Goal: Communication & Community: Share content

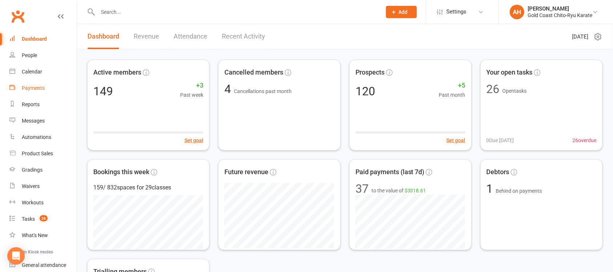
click at [33, 90] on div "Payments" at bounding box center [33, 88] width 23 height 6
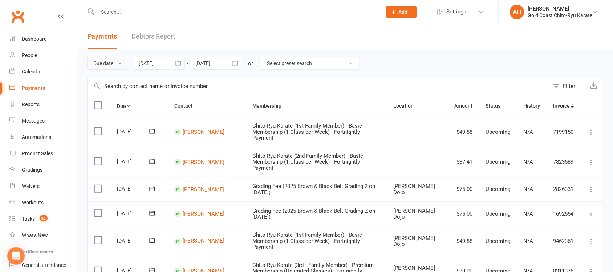
click at [121, 64] on span at bounding box center [119, 63] width 3 height 1
click at [109, 95] on link "Date paid" at bounding box center [123, 94] width 72 height 15
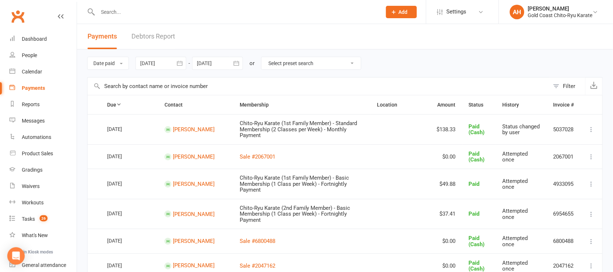
click at [179, 65] on icon "button" at bounding box center [179, 63] width 7 height 7
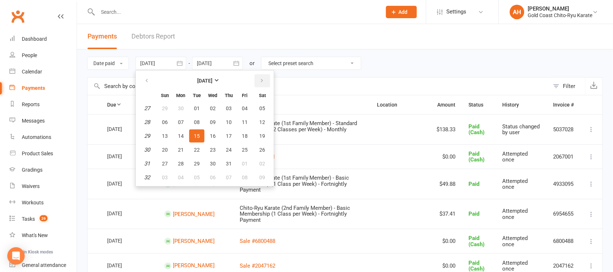
click at [264, 80] on button "button" at bounding box center [263, 80] width 16 height 13
click at [226, 134] on span "14" at bounding box center [229, 136] width 6 height 6
type input "[DATE]"
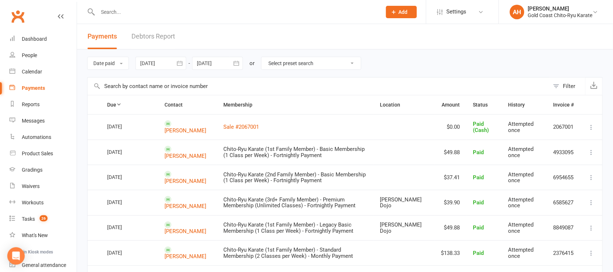
click at [237, 62] on icon "button" at bounding box center [235, 63] width 5 height 5
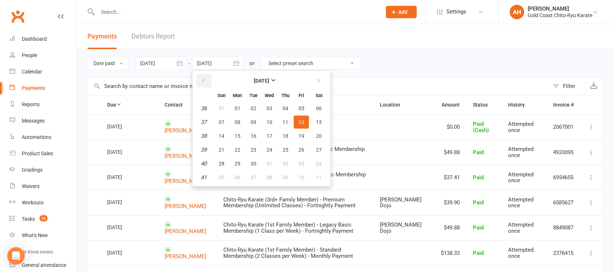
click at [204, 78] on icon "button" at bounding box center [203, 81] width 5 height 6
click at [285, 135] on span "14" at bounding box center [285, 136] width 6 height 6
type input "[DATE]"
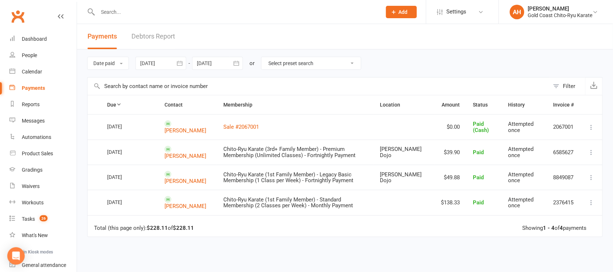
click at [181, 62] on icon "button" at bounding box center [179, 63] width 5 height 5
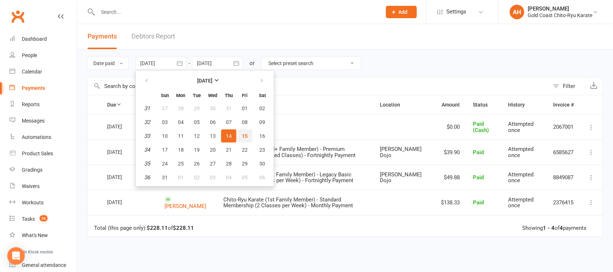
click at [243, 135] on span "15" at bounding box center [245, 136] width 6 height 6
type input "[DATE]"
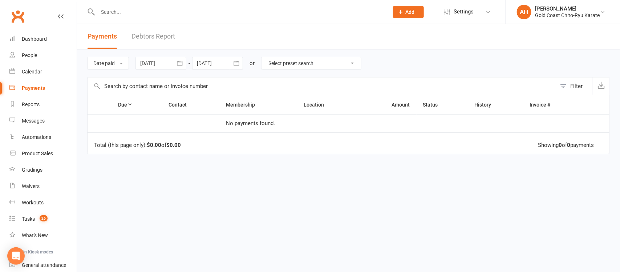
click at [241, 65] on button "button" at bounding box center [236, 63] width 13 height 13
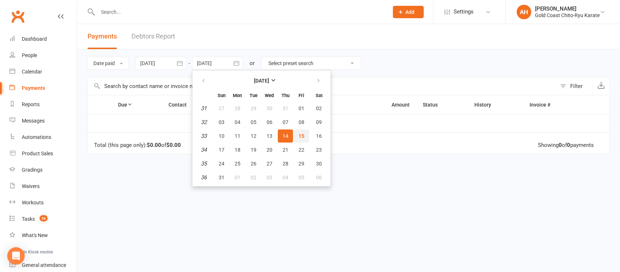
click at [301, 136] on span "15" at bounding box center [301, 136] width 6 height 6
type input "[DATE]"
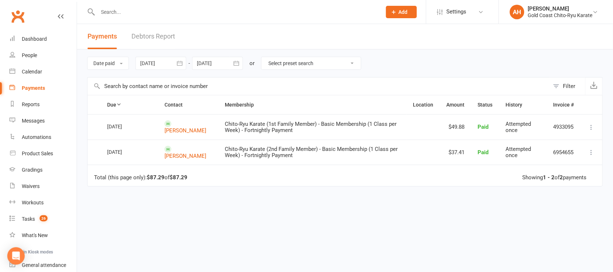
click at [180, 63] on icon "button" at bounding box center [179, 63] width 5 height 5
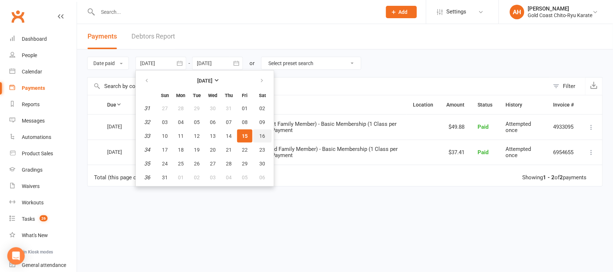
click at [260, 135] on span "16" at bounding box center [263, 136] width 6 height 6
type input "[DATE]"
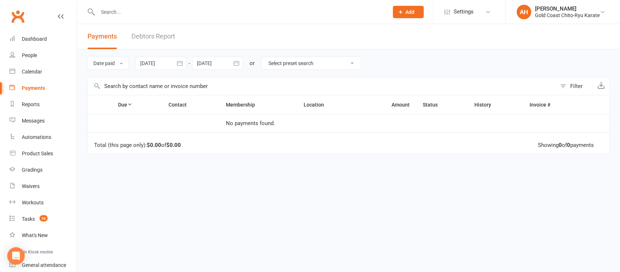
click at [236, 64] on icon "button" at bounding box center [236, 63] width 7 height 7
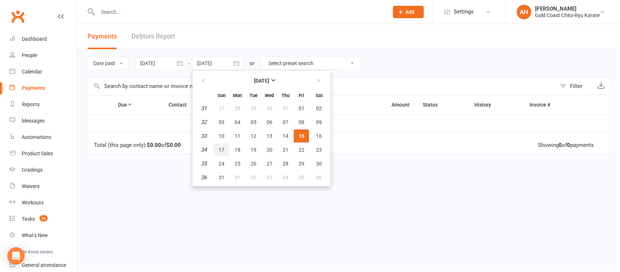
click at [226, 146] on button "17" at bounding box center [221, 149] width 15 height 13
type input "[DATE]"
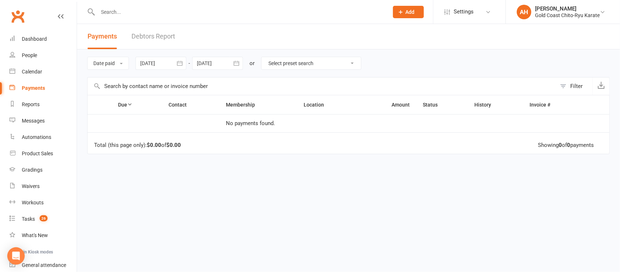
click at [180, 62] on icon "button" at bounding box center [179, 63] width 7 height 7
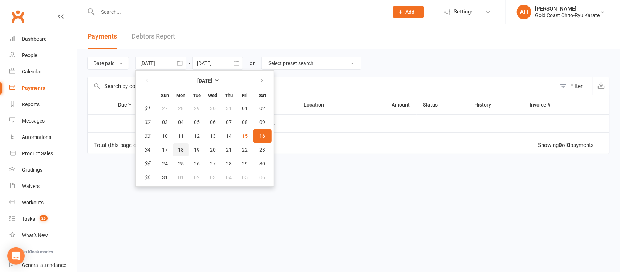
click at [185, 148] on button "18" at bounding box center [180, 149] width 15 height 13
type input "[DATE]"
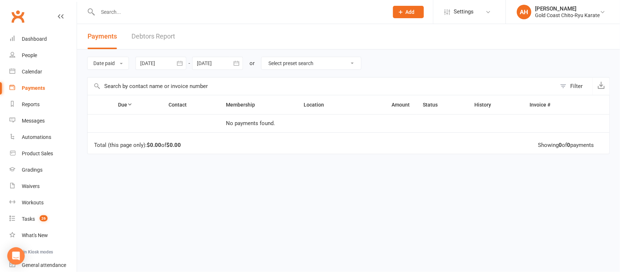
click at [238, 64] on icon "button" at bounding box center [236, 63] width 7 height 7
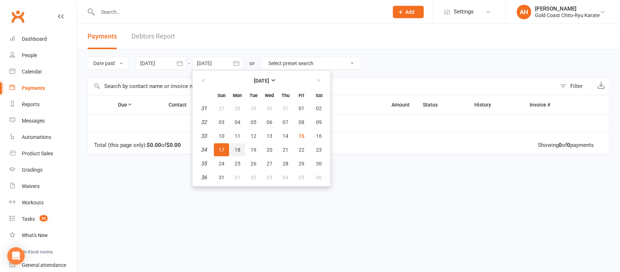
click at [238, 148] on span "18" at bounding box center [238, 150] width 6 height 6
type input "[DATE]"
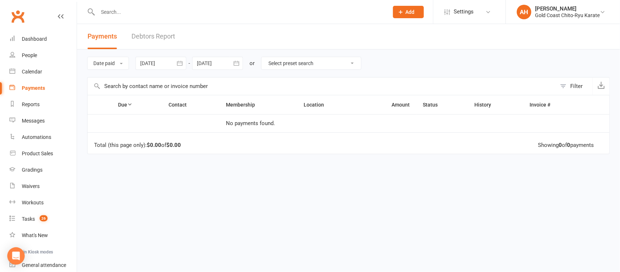
click at [180, 64] on icon "button" at bounding box center [179, 63] width 7 height 7
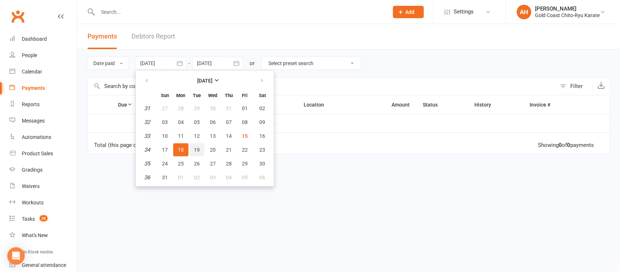
click at [199, 148] on span "19" at bounding box center [197, 150] width 6 height 6
type input "[DATE]"
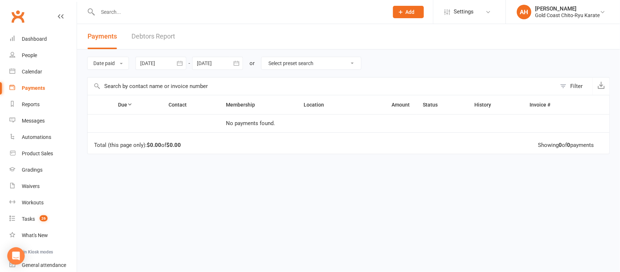
click at [235, 61] on icon "button" at bounding box center [236, 63] width 7 height 7
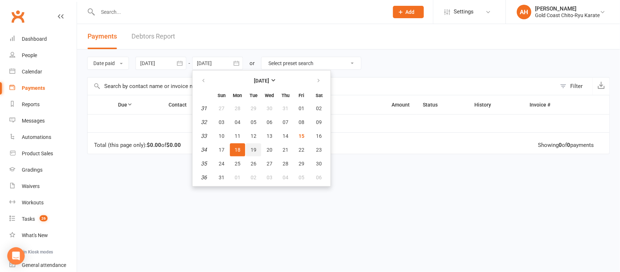
click at [254, 149] on span "19" at bounding box center [254, 150] width 6 height 6
type input "[DATE]"
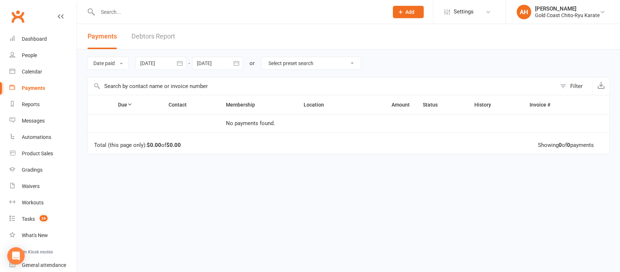
click at [179, 63] on icon "button" at bounding box center [179, 63] width 5 height 5
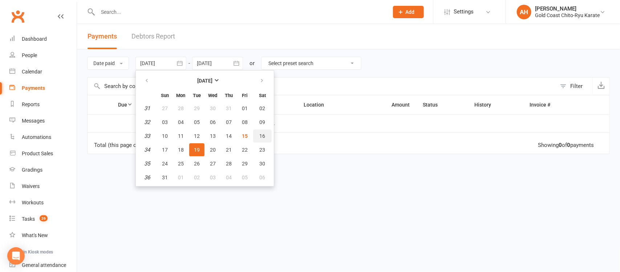
click at [260, 133] on span "16" at bounding box center [263, 136] width 6 height 6
type input "[DATE]"
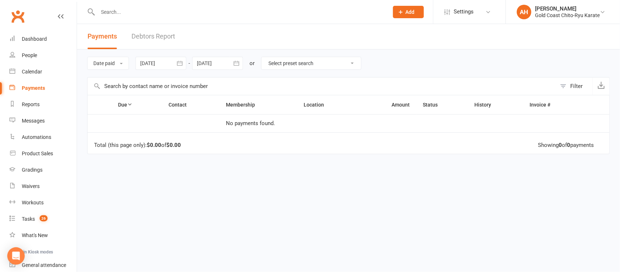
click at [233, 60] on button "button" at bounding box center [236, 63] width 13 height 13
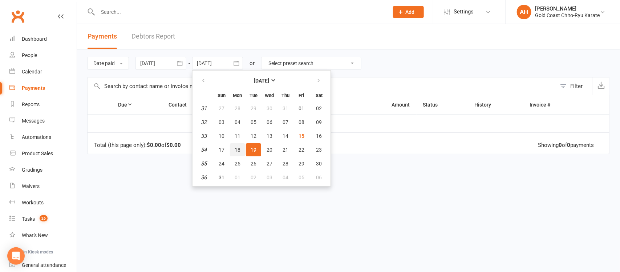
click at [238, 147] on span "18" at bounding box center [238, 150] width 6 height 6
type input "[DATE]"
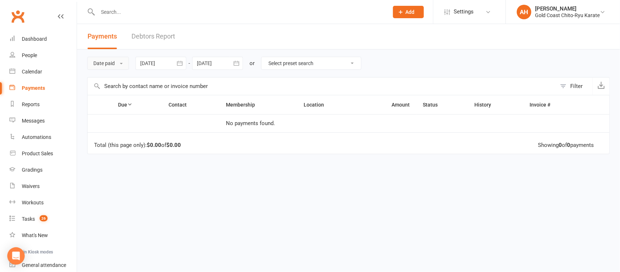
click at [126, 61] on button "Date paid" at bounding box center [108, 63] width 42 height 13
click at [113, 82] on link "Due date" at bounding box center [123, 79] width 72 height 15
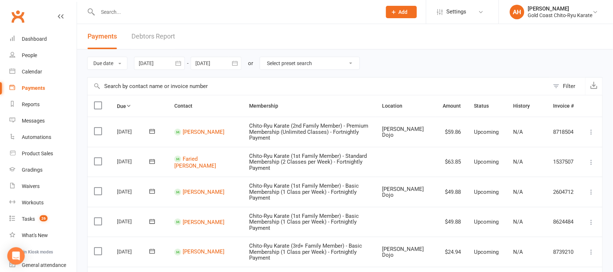
click at [178, 61] on icon "button" at bounding box center [178, 63] width 7 height 7
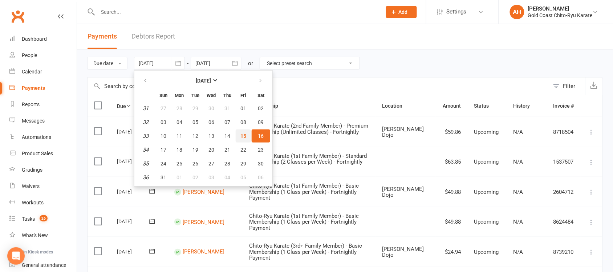
click at [240, 135] on span "15" at bounding box center [243, 136] width 6 height 6
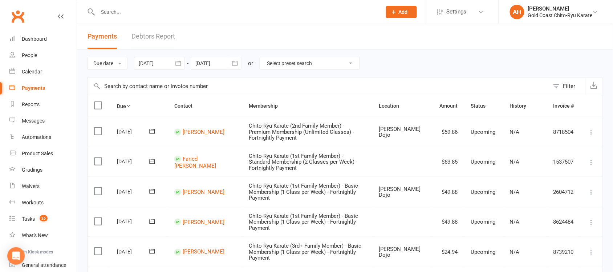
click at [179, 60] on icon "button" at bounding box center [178, 63] width 7 height 7
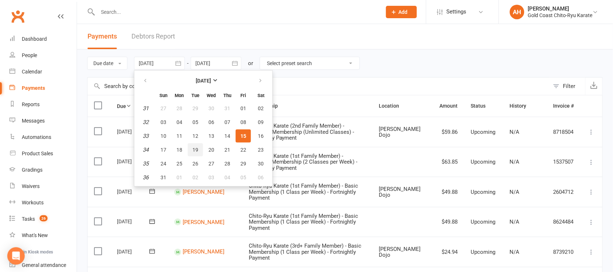
click at [194, 147] on span "19" at bounding box center [195, 150] width 6 height 6
type input "[DATE]"
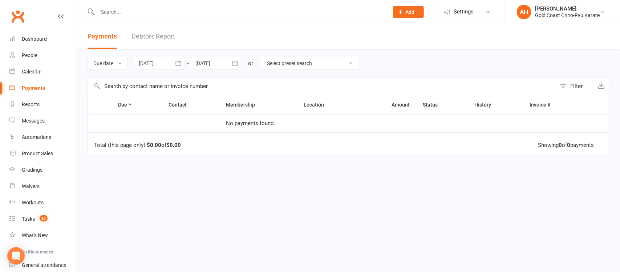
click at [235, 64] on icon "button" at bounding box center [234, 63] width 7 height 7
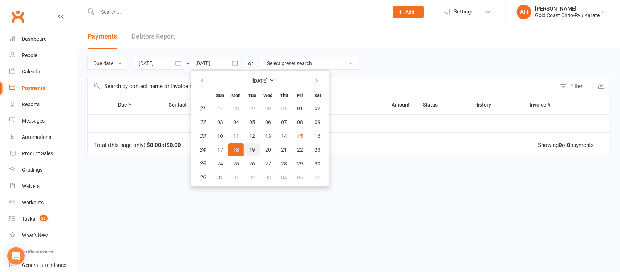
click at [249, 146] on button "19" at bounding box center [251, 149] width 15 height 13
type input "[DATE]"
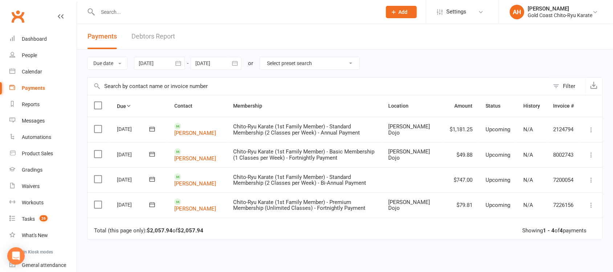
click at [178, 64] on icon "button" at bounding box center [178, 63] width 7 height 7
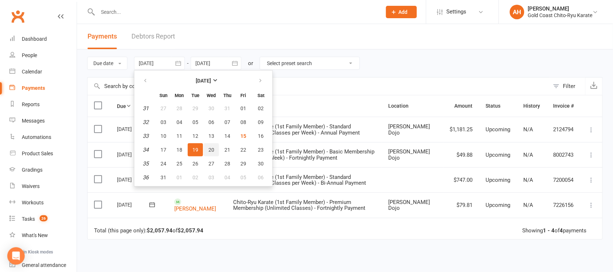
click at [208, 147] on span "20" at bounding box center [211, 150] width 6 height 6
type input "[DATE]"
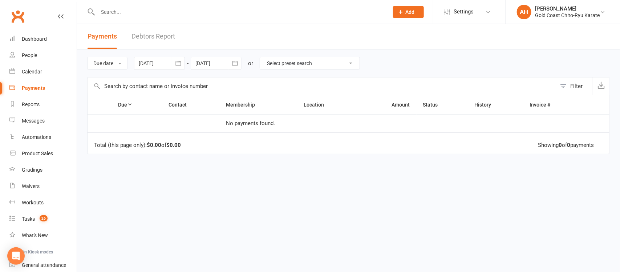
click at [236, 64] on icon "button" at bounding box center [234, 63] width 7 height 7
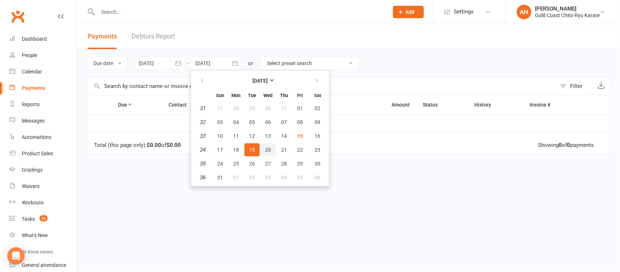
click at [267, 147] on span "20" at bounding box center [268, 150] width 6 height 6
type input "[DATE]"
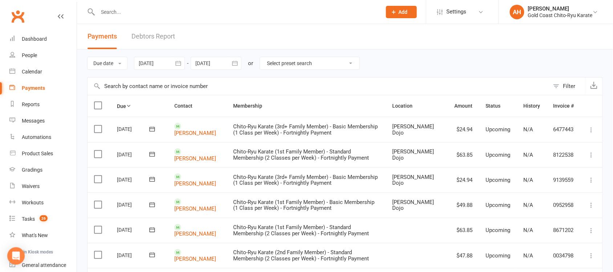
click at [176, 65] on icon "button" at bounding box center [178, 63] width 7 height 7
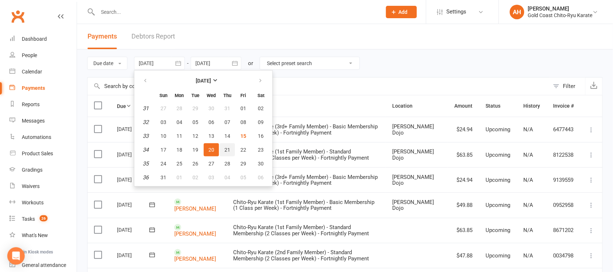
click at [228, 148] on span "21" at bounding box center [227, 150] width 6 height 6
type input "[DATE]"
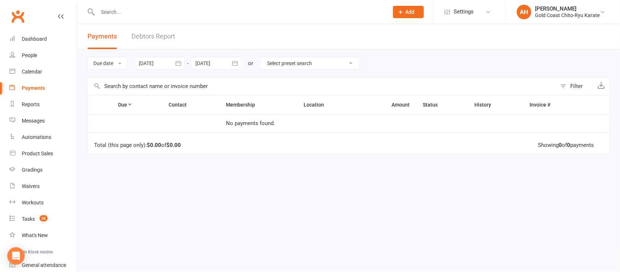
click at [232, 65] on button "button" at bounding box center [234, 63] width 13 height 13
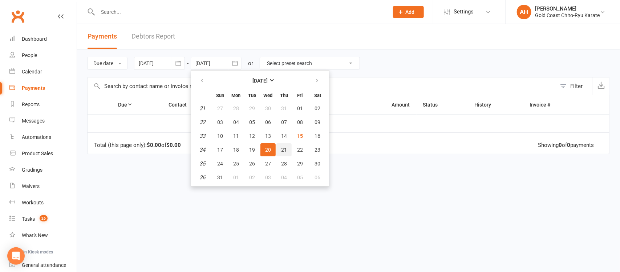
click at [281, 148] on span "21" at bounding box center [284, 150] width 6 height 6
type input "[DATE]"
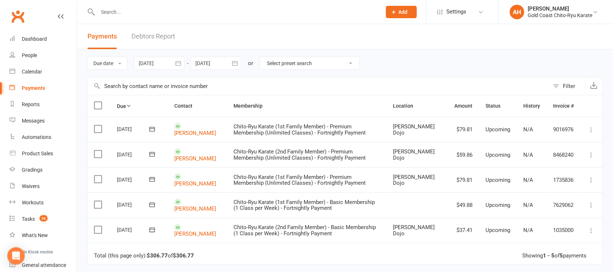
click at [180, 62] on icon "button" at bounding box center [177, 63] width 5 height 5
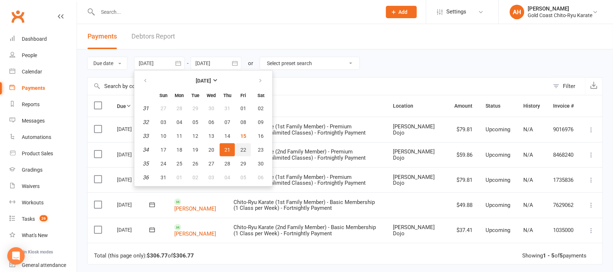
click at [244, 147] on span "22" at bounding box center [243, 150] width 6 height 6
type input "[DATE]"
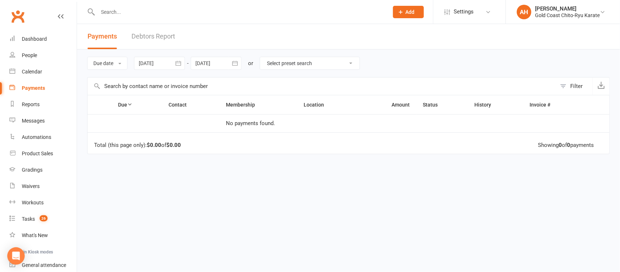
click at [239, 59] on button "button" at bounding box center [234, 63] width 13 height 13
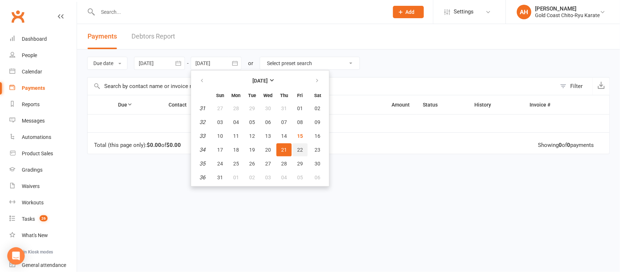
click at [298, 147] on span "22" at bounding box center [300, 150] width 6 height 6
type input "[DATE]"
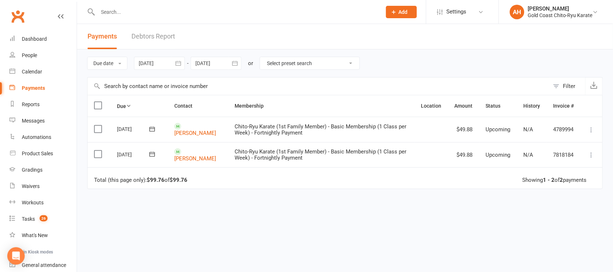
click at [180, 64] on icon "button" at bounding box center [178, 63] width 7 height 7
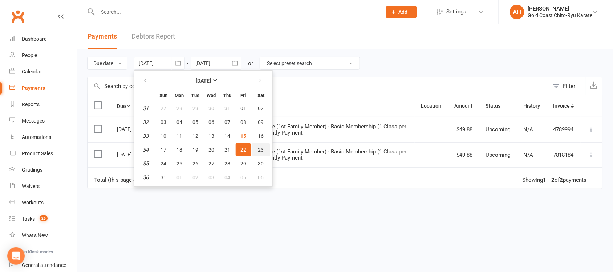
click at [255, 150] on button "23" at bounding box center [261, 149] width 19 height 13
type input "[DATE]"
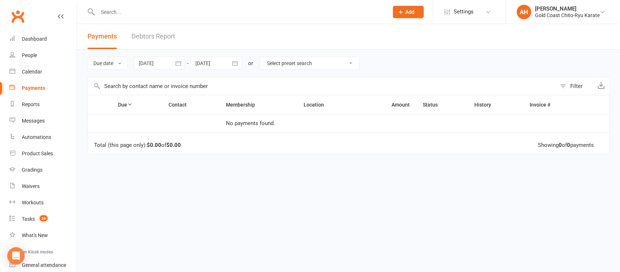
click at [235, 64] on icon "button" at bounding box center [234, 63] width 7 height 7
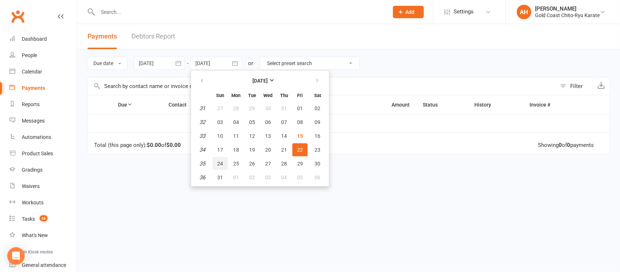
click at [221, 160] on span "24" at bounding box center [220, 163] width 6 height 6
type input "[DATE]"
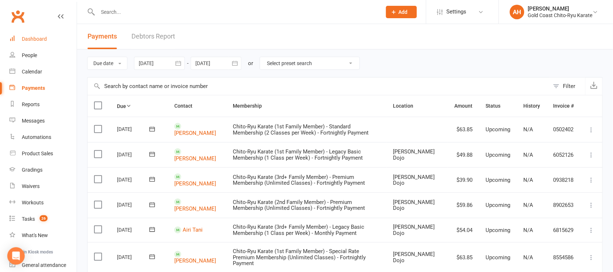
click at [32, 37] on div "Dashboard" at bounding box center [34, 39] width 25 height 6
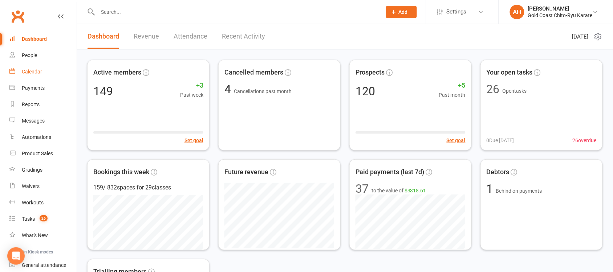
click at [33, 72] on div "Calendar" at bounding box center [32, 72] width 20 height 6
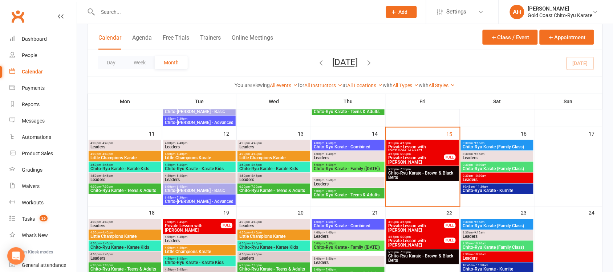
scroll to position [203, 0]
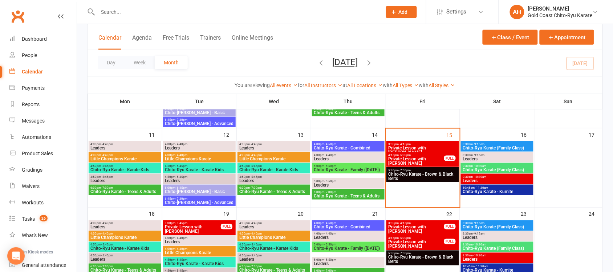
click at [491, 144] on span "8:30am - 9:15am" at bounding box center [497, 143] width 70 height 3
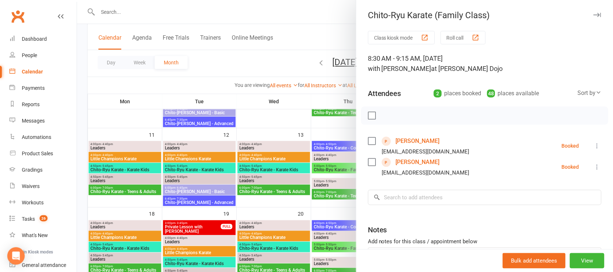
click at [593, 167] on icon at bounding box center [596, 166] width 7 height 7
click at [551, 238] on link "Send message" at bounding box center [565, 239] width 72 height 15
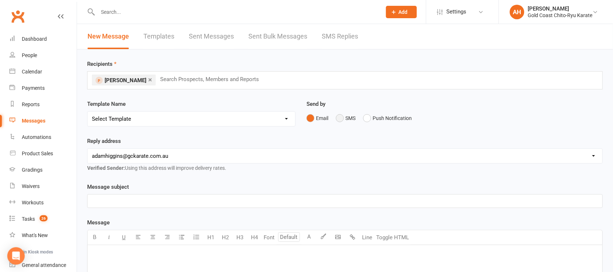
click at [344, 122] on button "SMS" at bounding box center [346, 118] width 20 height 14
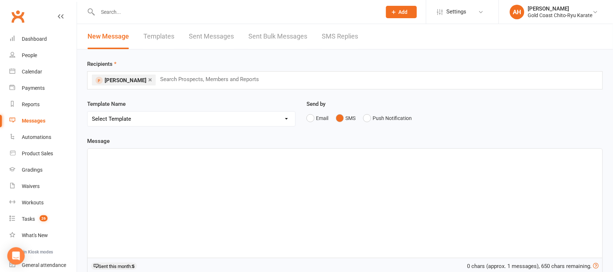
click at [284, 118] on select "Select Template [Email] Billing - Annual Payment due to be processed [Email] Bi…" at bounding box center [191, 118] width 208 height 15
select select "124"
click at [87, 111] on select "Select Template [Email] Billing - Annual Payment due to be processed [Email] Bi…" at bounding box center [191, 118] width 208 height 15
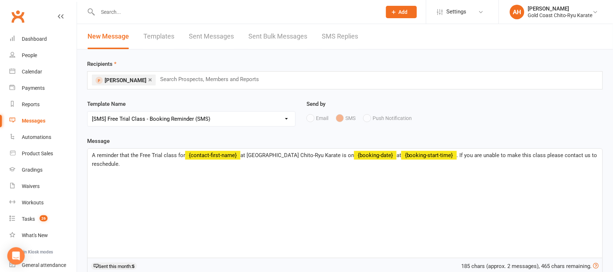
scroll to position [224, 0]
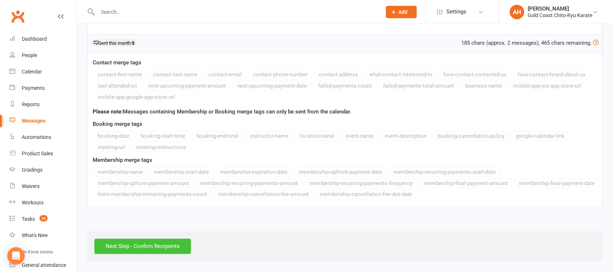
click at [151, 247] on input "Next Step - Confirm Recipients" at bounding box center [142, 246] width 97 height 15
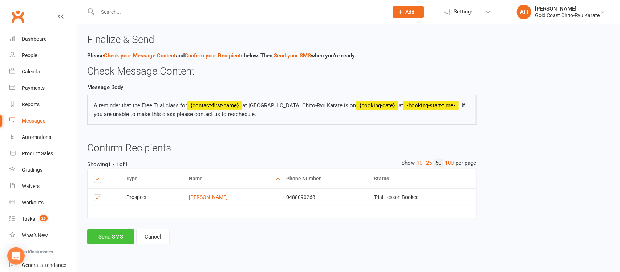
click at [115, 243] on button "Send SMS" at bounding box center [110, 236] width 47 height 15
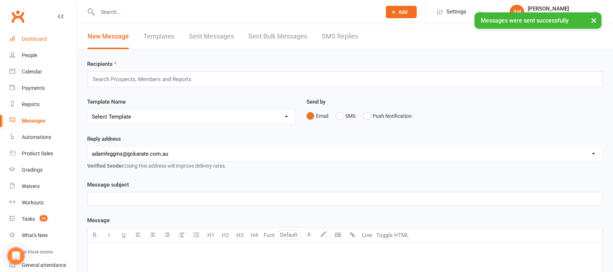
click at [37, 39] on div "Dashboard" at bounding box center [34, 39] width 25 height 6
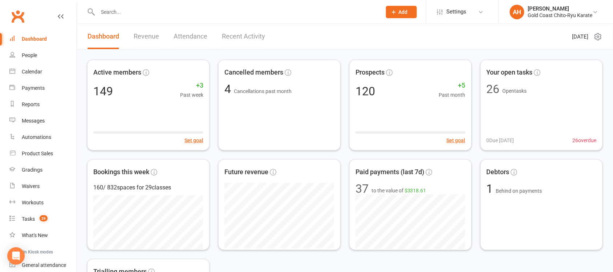
click at [35, 39] on div "Dashboard" at bounding box center [34, 39] width 25 height 6
